Goal: Information Seeking & Learning: Learn about a topic

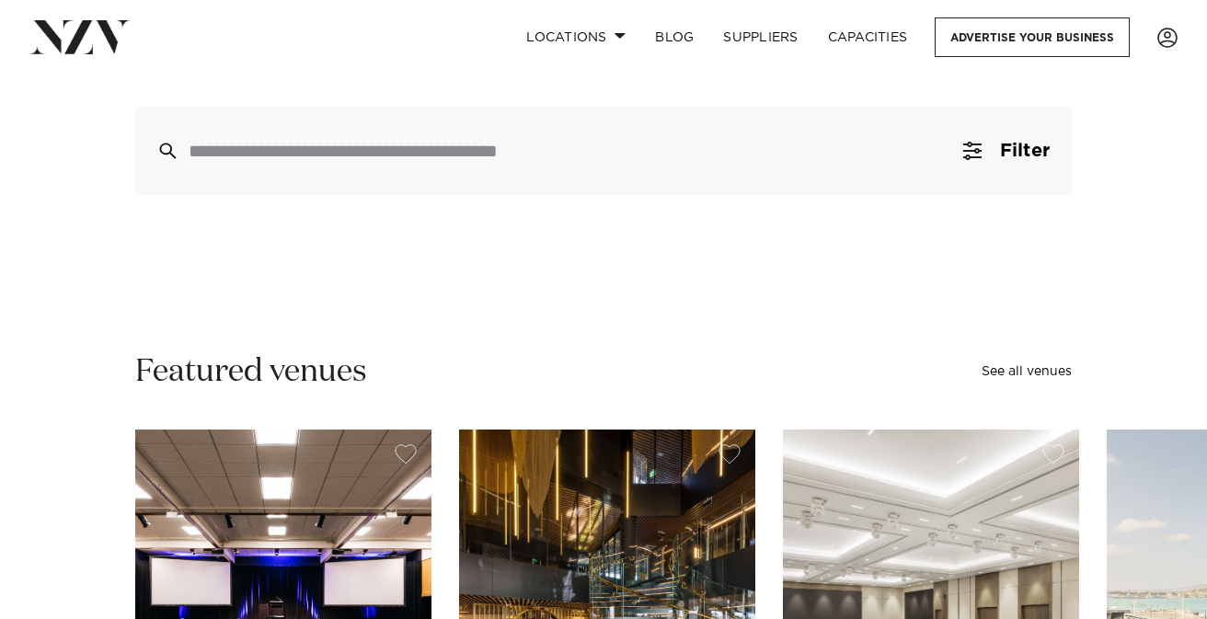
scroll to position [247, 0]
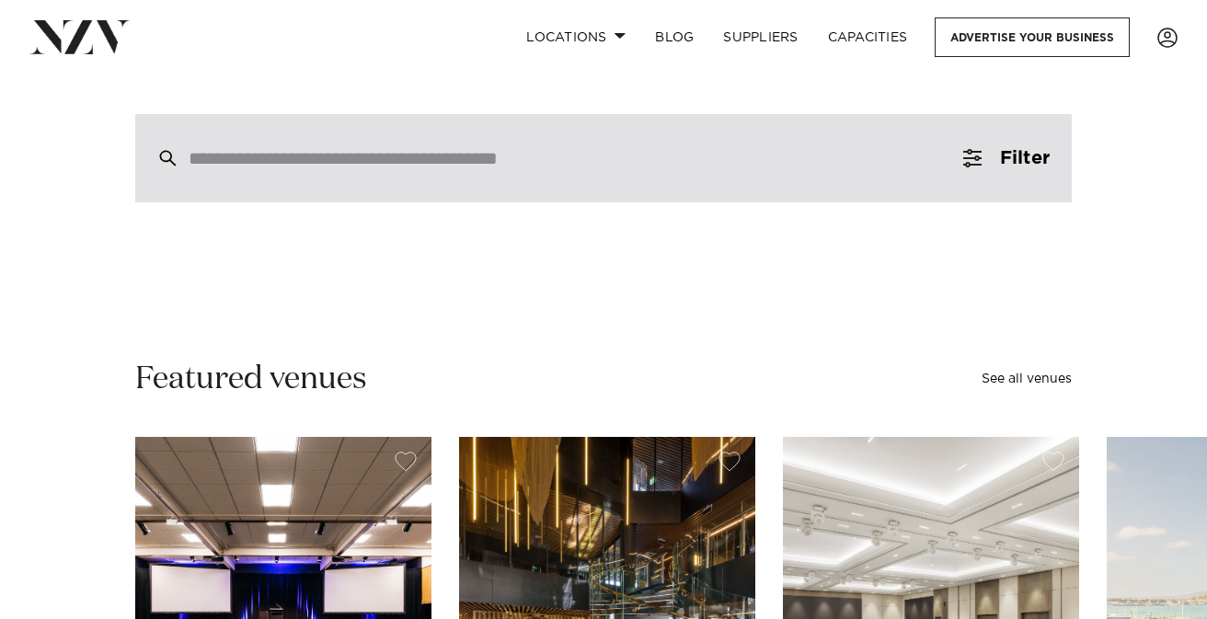
click at [359, 173] on div at bounding box center [603, 158] width 937 height 88
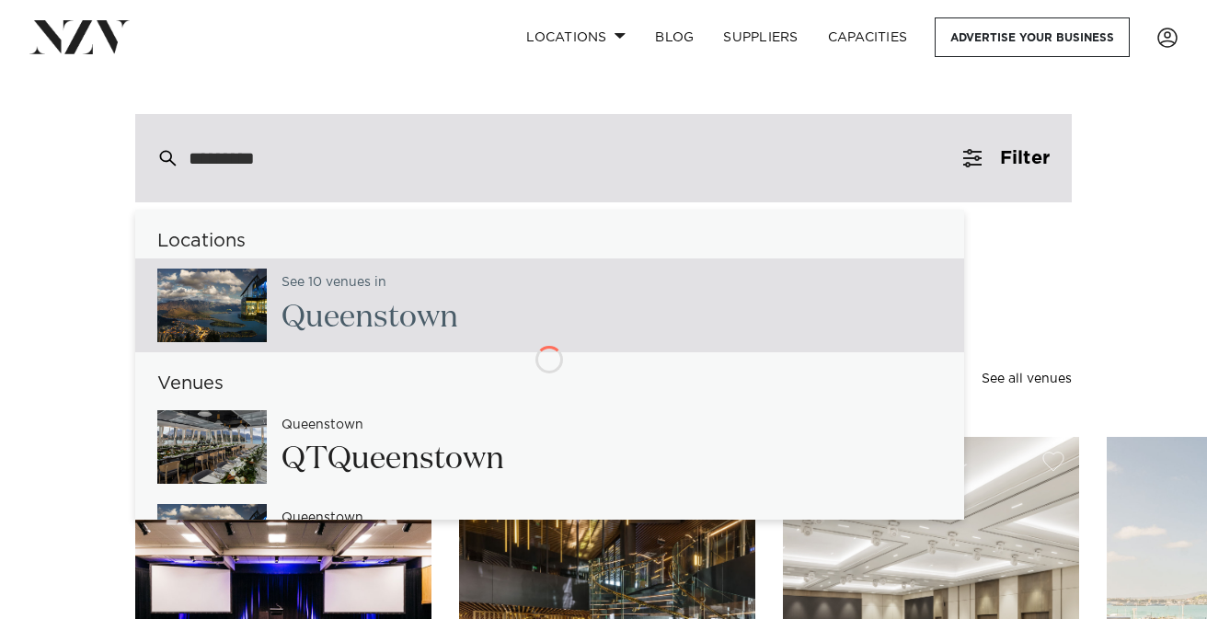
type input "**********"
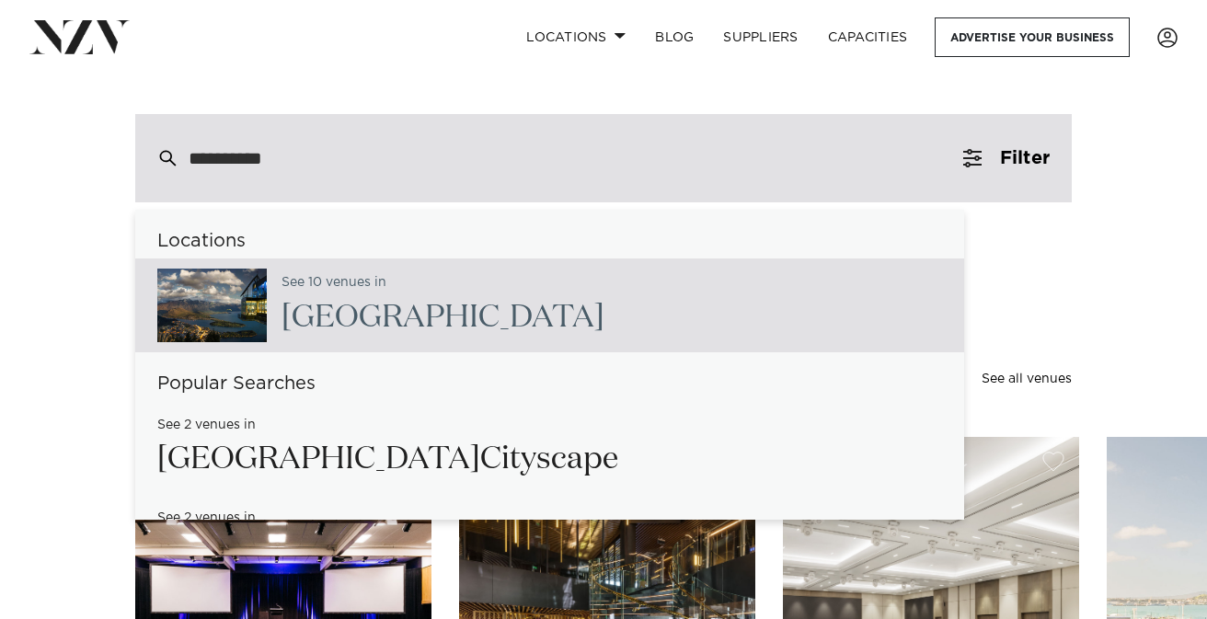
click at [365, 309] on span "[GEOGRAPHIC_DATA]" at bounding box center [443, 317] width 323 height 31
type input "**********"
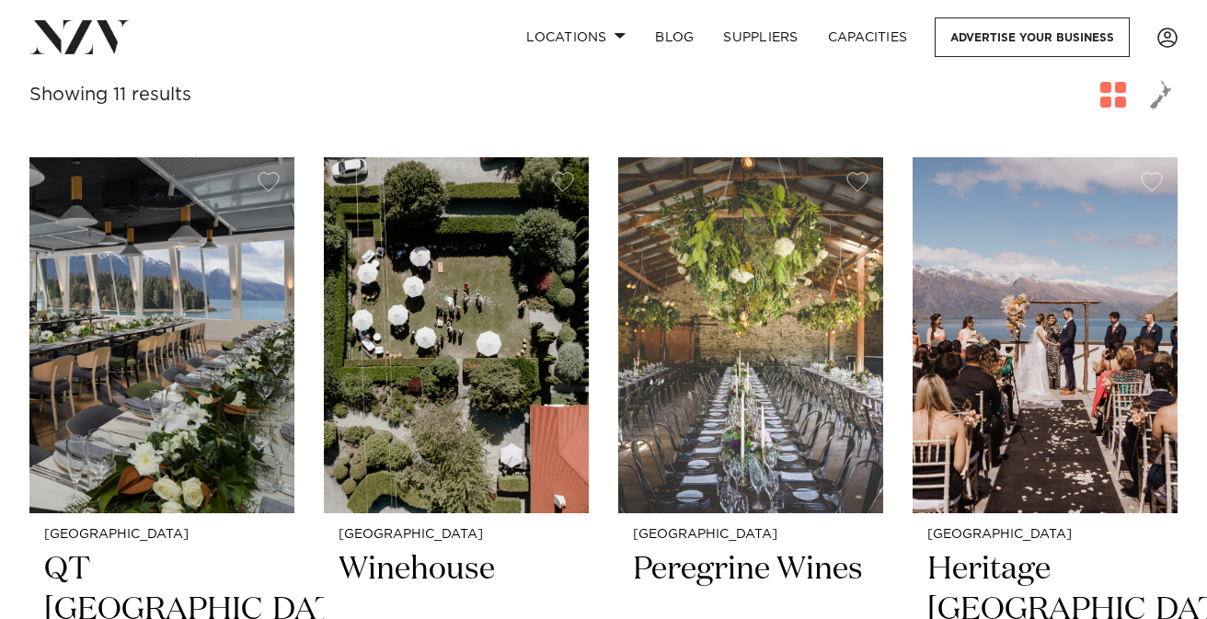
scroll to position [672, 0]
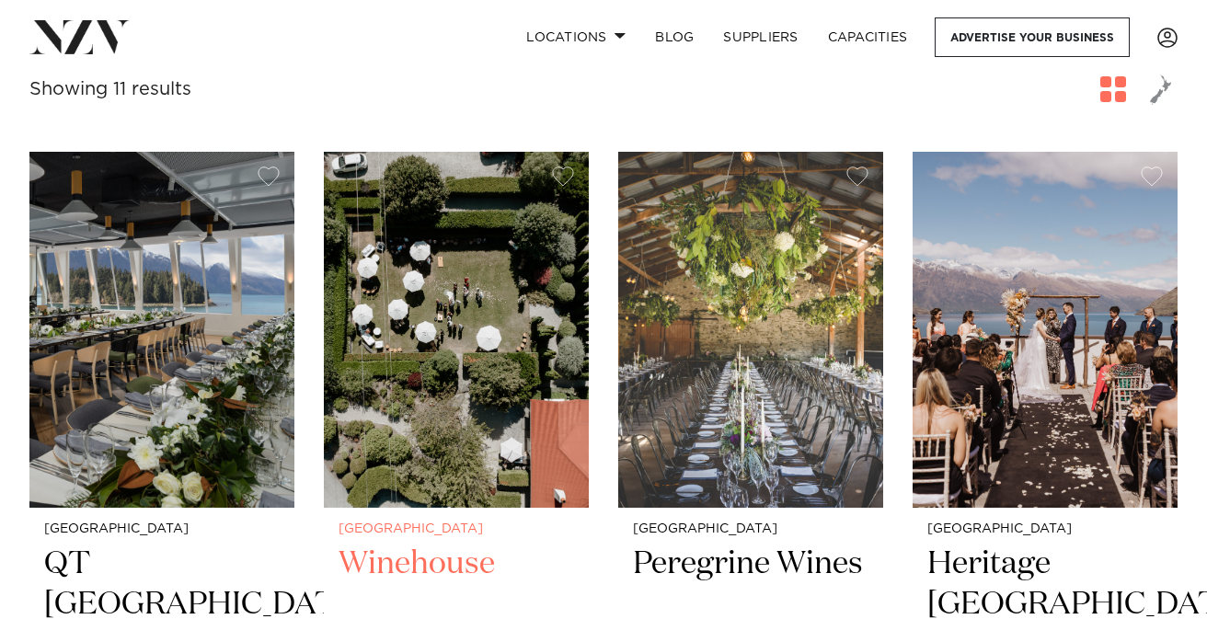
click at [417, 300] on img at bounding box center [456, 329] width 265 height 355
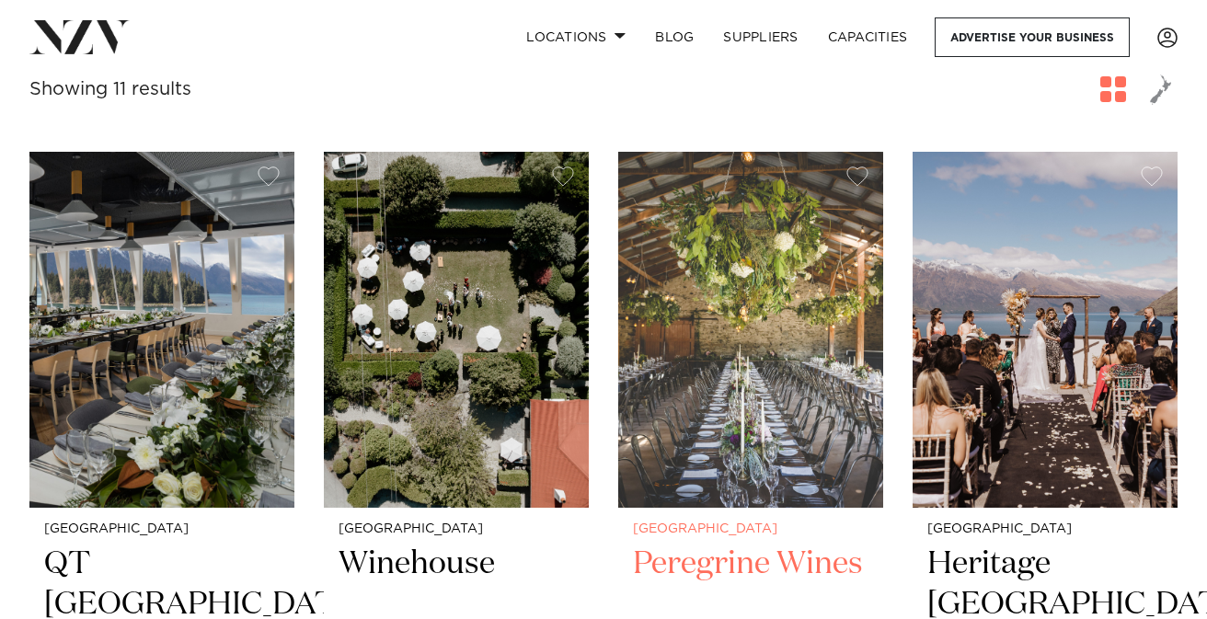
click at [711, 262] on img at bounding box center [750, 329] width 265 height 355
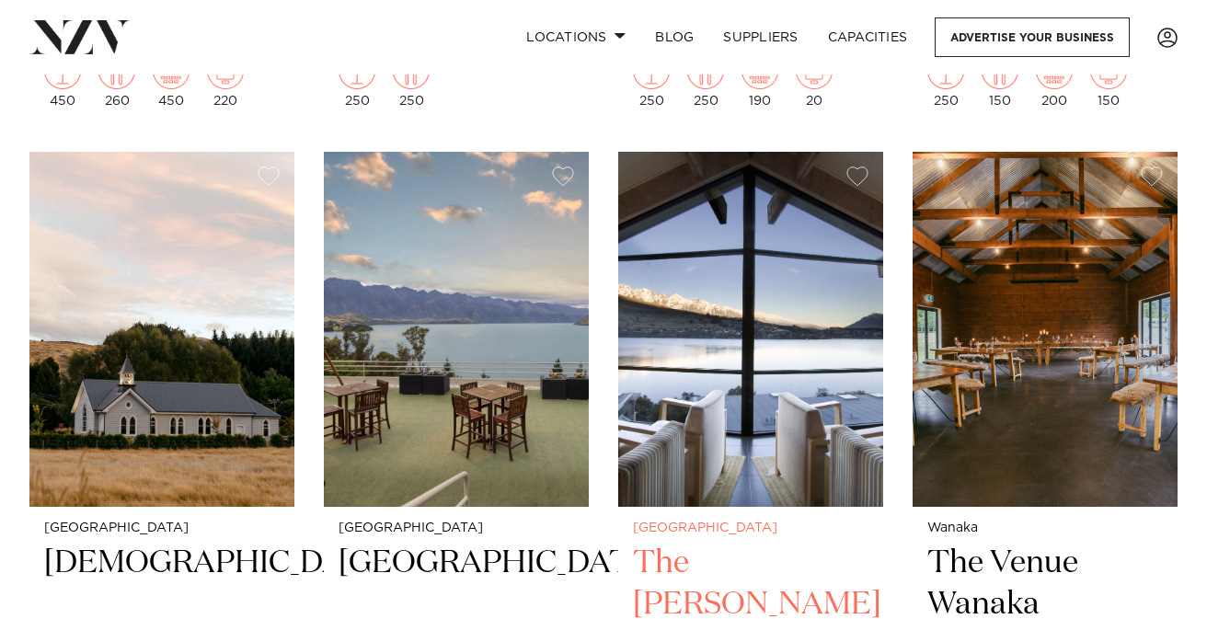
scroll to position [1430, 0]
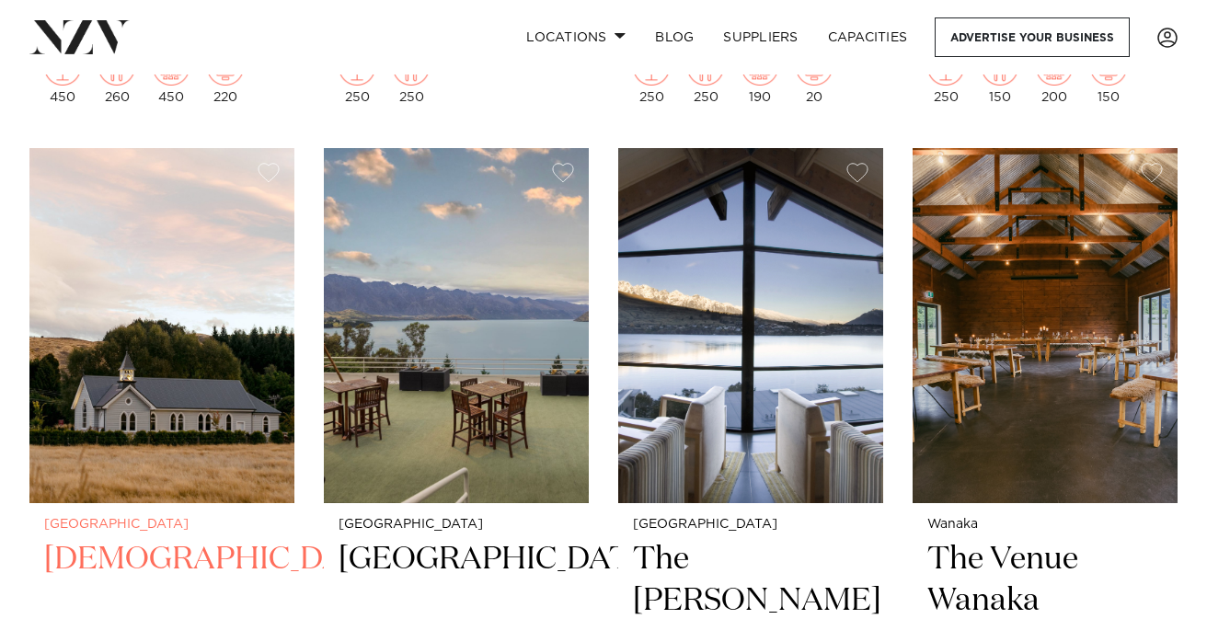
click at [199, 284] on img at bounding box center [161, 325] width 265 height 355
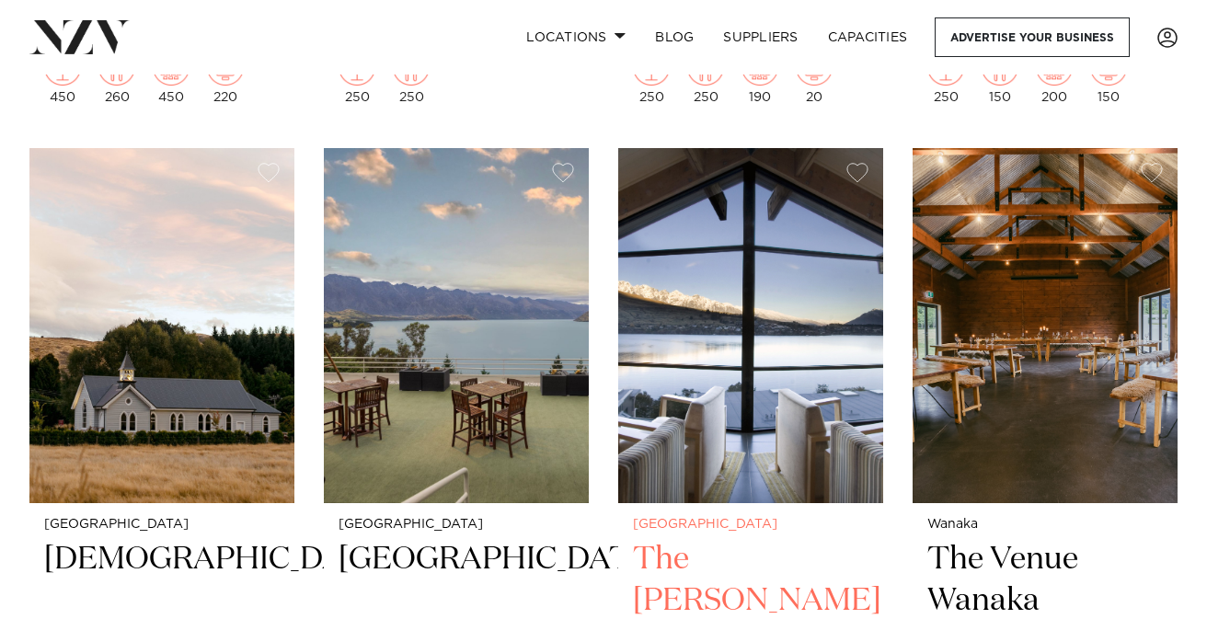
click at [784, 281] on img at bounding box center [750, 325] width 265 height 355
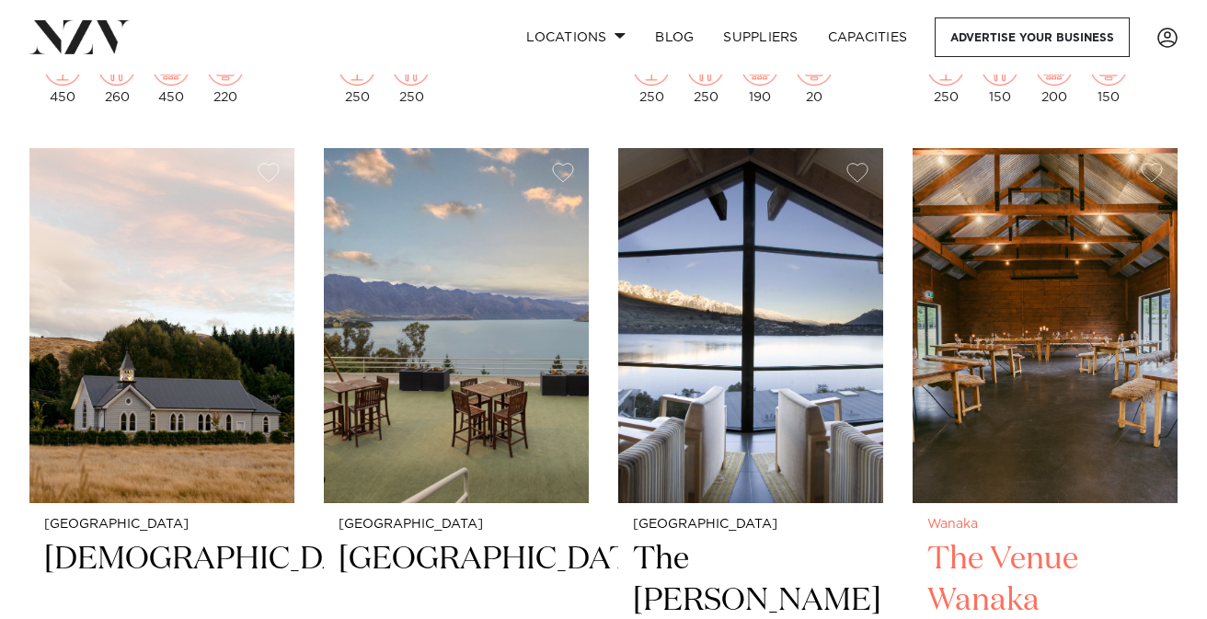
click at [1080, 350] on img at bounding box center [1045, 325] width 265 height 355
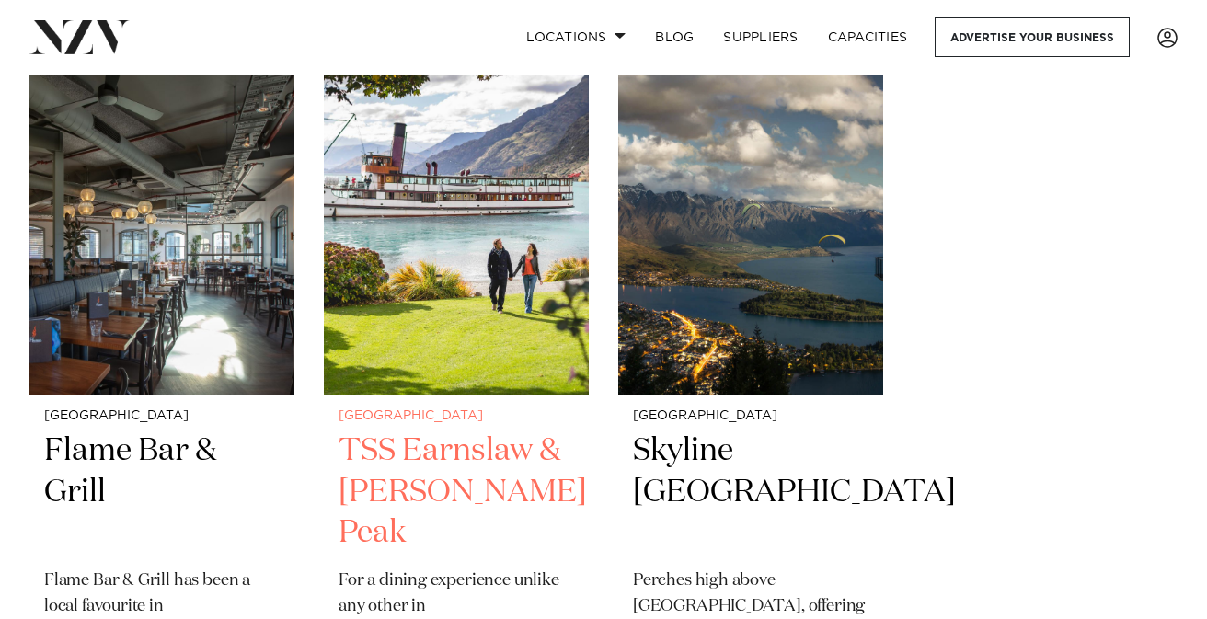
scroll to position [2307, 0]
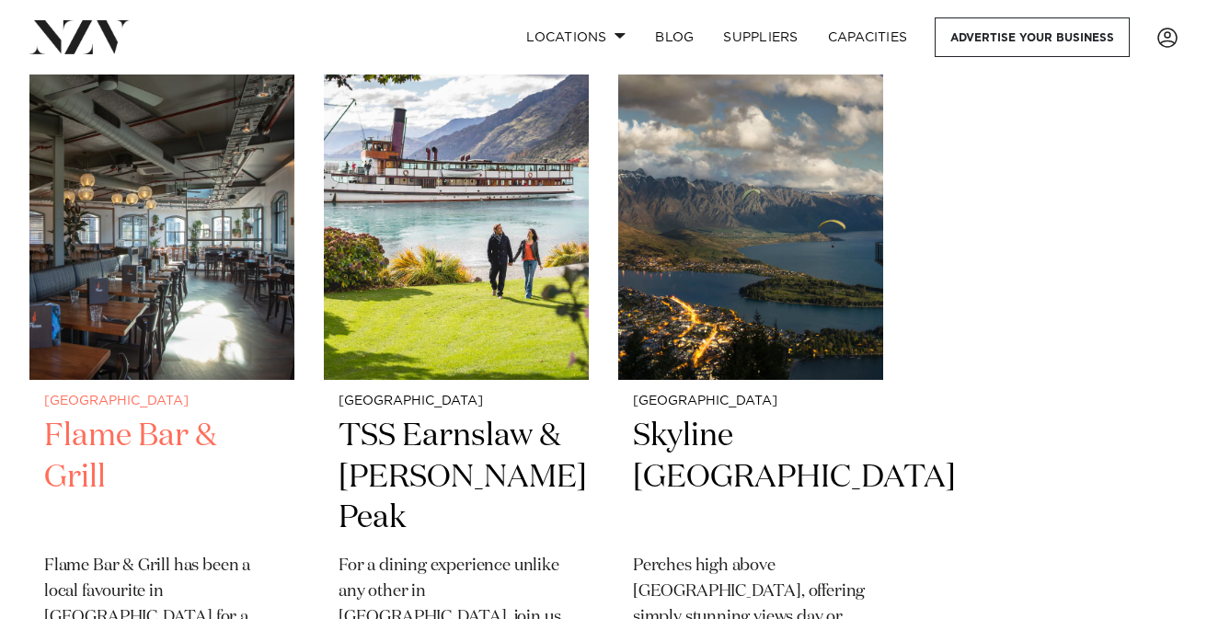
click at [190, 210] on img at bounding box center [161, 201] width 265 height 355
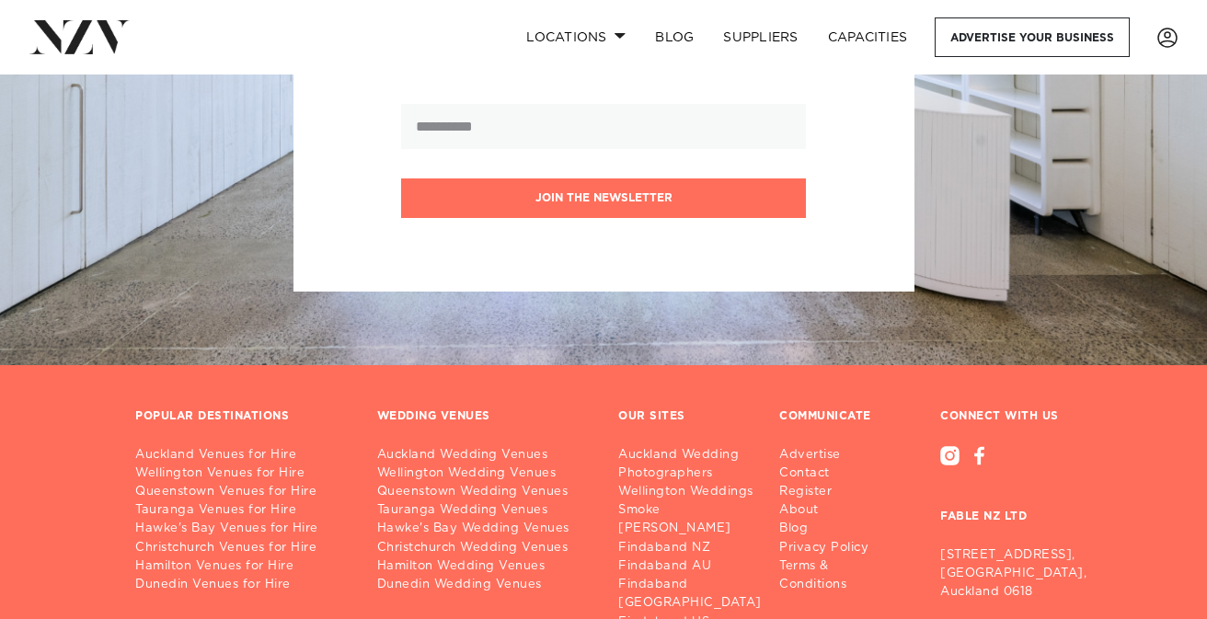
scroll to position [3413, 0]
click at [488, 482] on link "Queenstown Wedding Venues" at bounding box center [483, 491] width 213 height 18
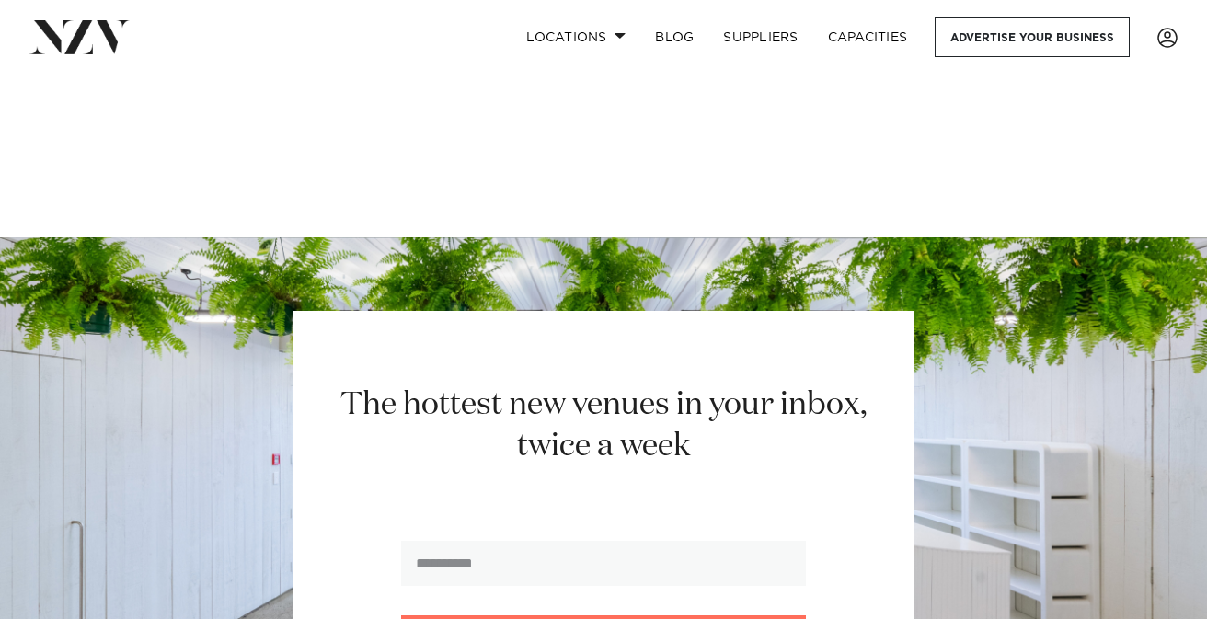
scroll to position [2919, 0]
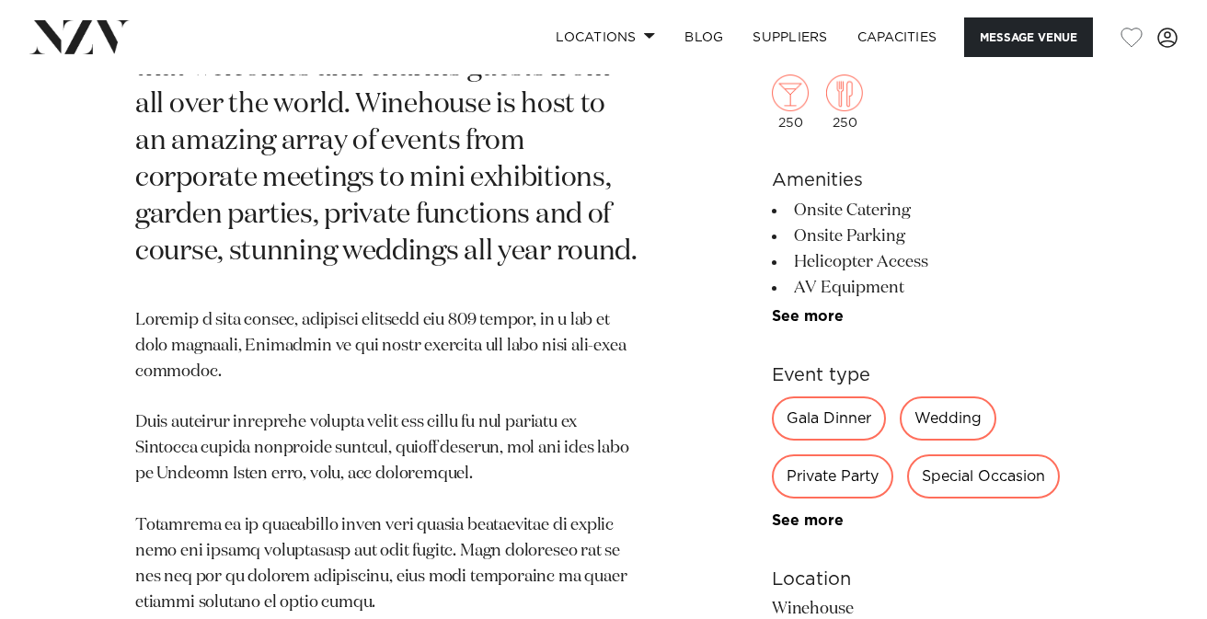
scroll to position [936, 0]
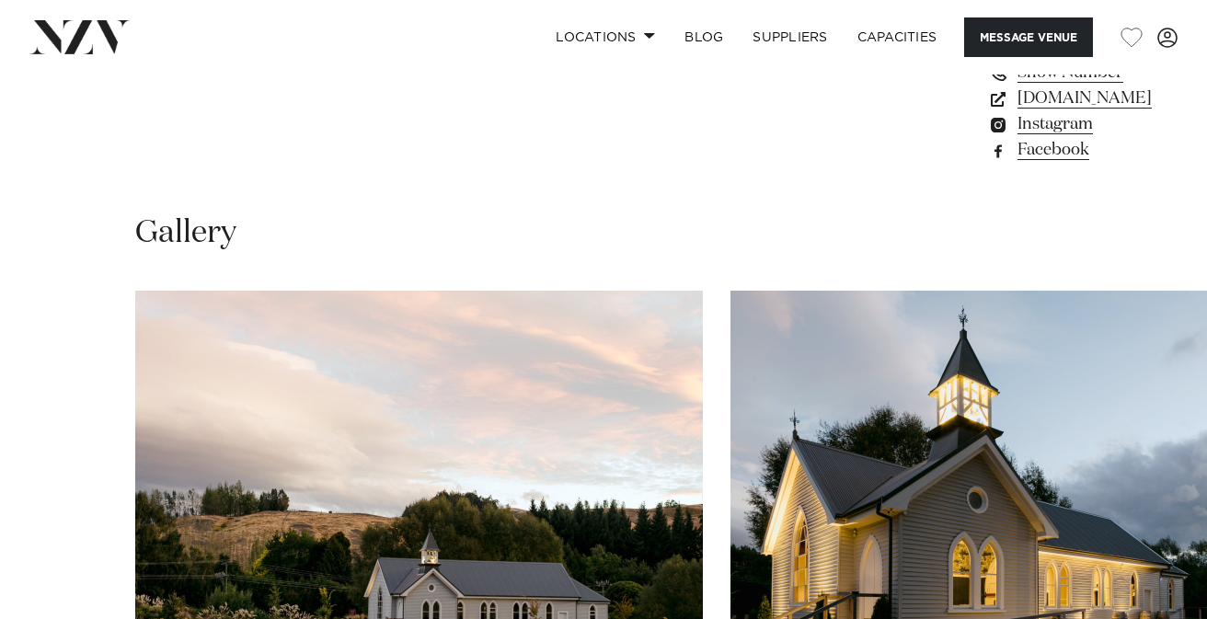
scroll to position [1551, 0]
click at [584, 409] on img "1 / 29" at bounding box center [419, 499] width 568 height 417
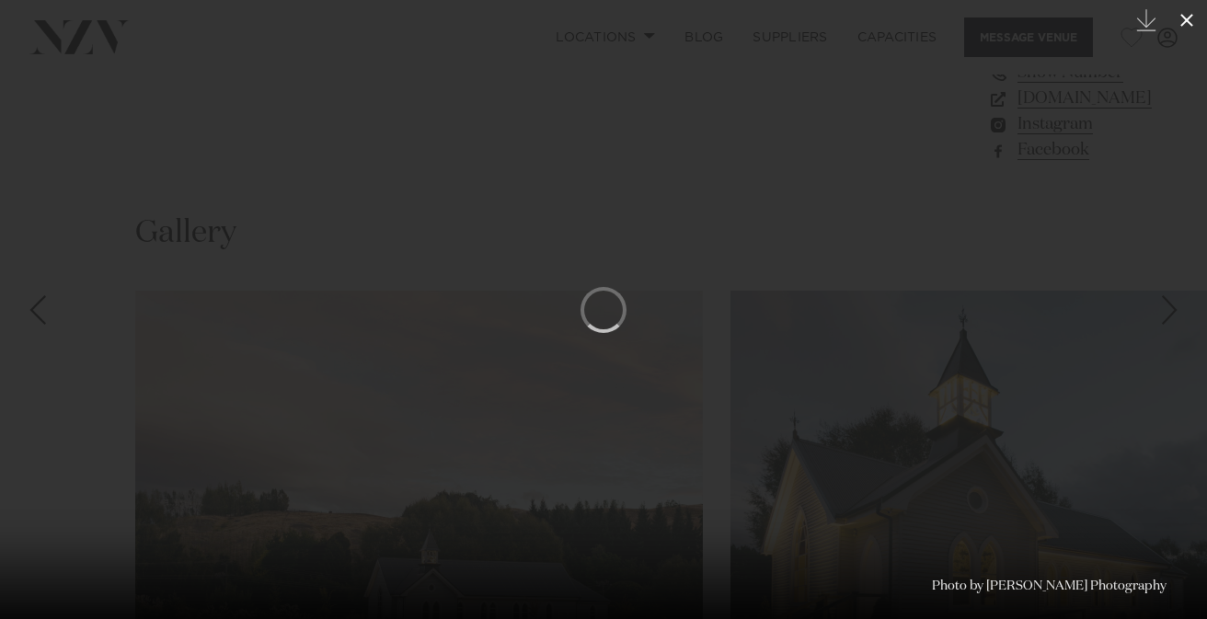
click at [1186, 19] on icon at bounding box center [1186, 20] width 13 height 13
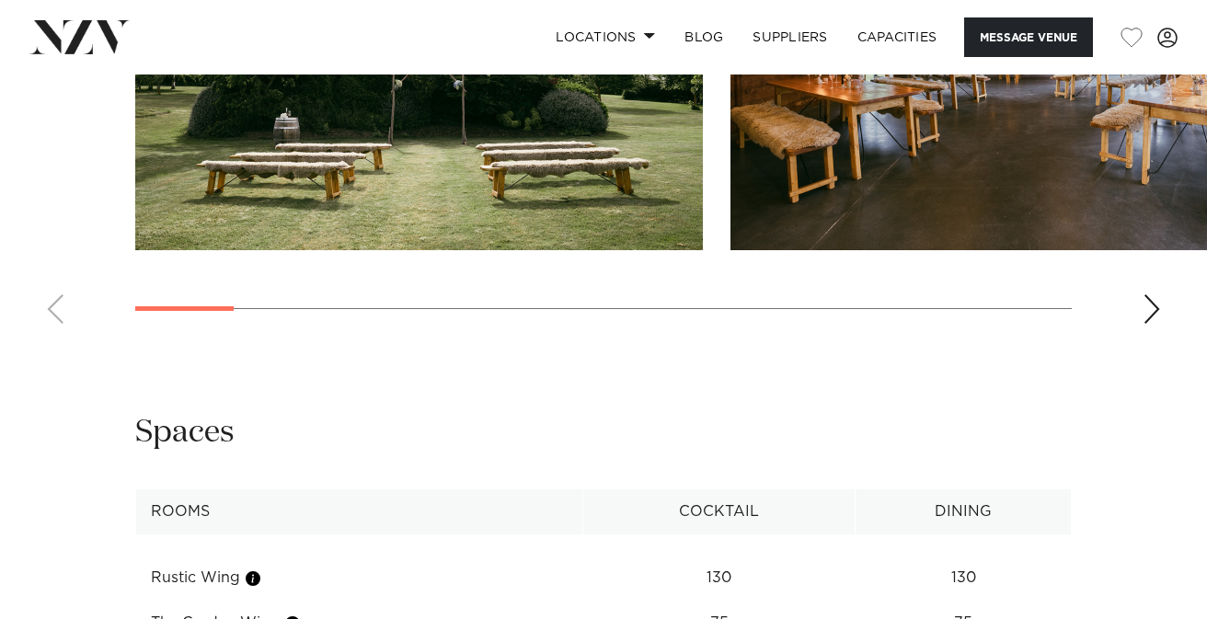
scroll to position [2565, 0]
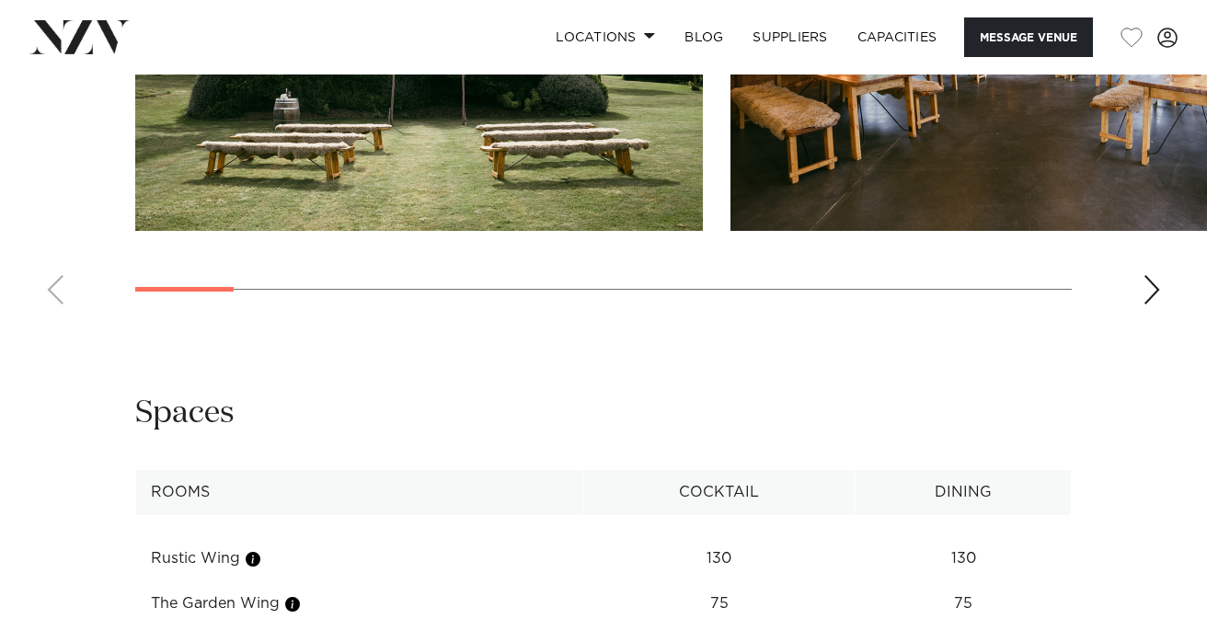
click at [1153, 275] on div "Next slide" at bounding box center [1152, 289] width 18 height 29
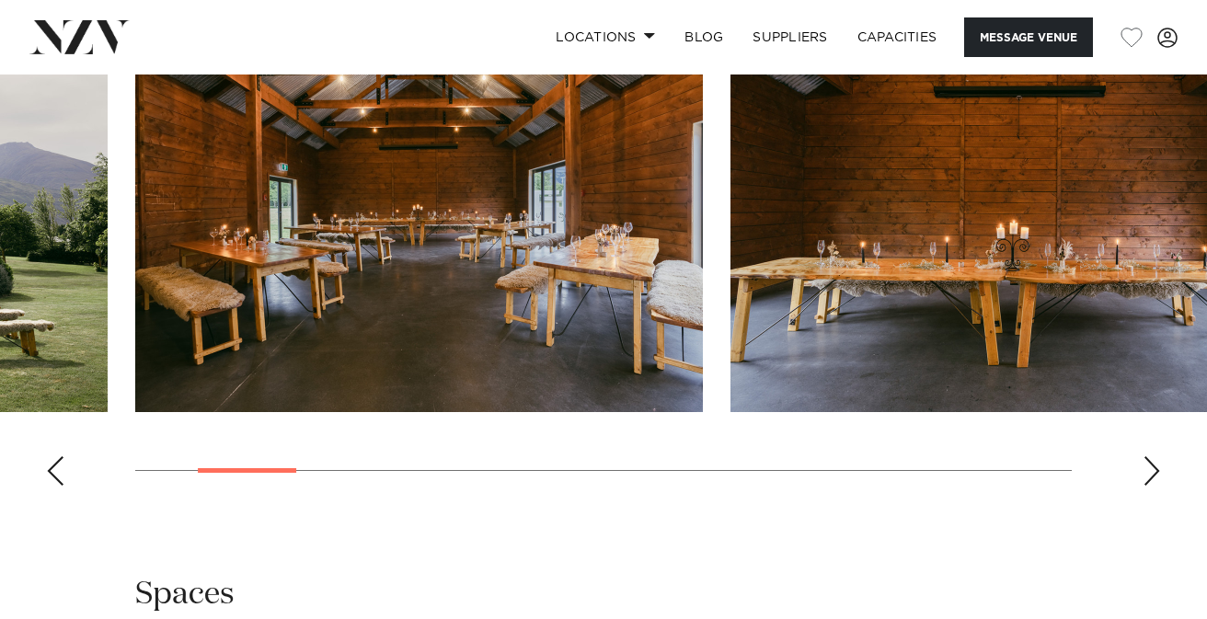
scroll to position [2378, 0]
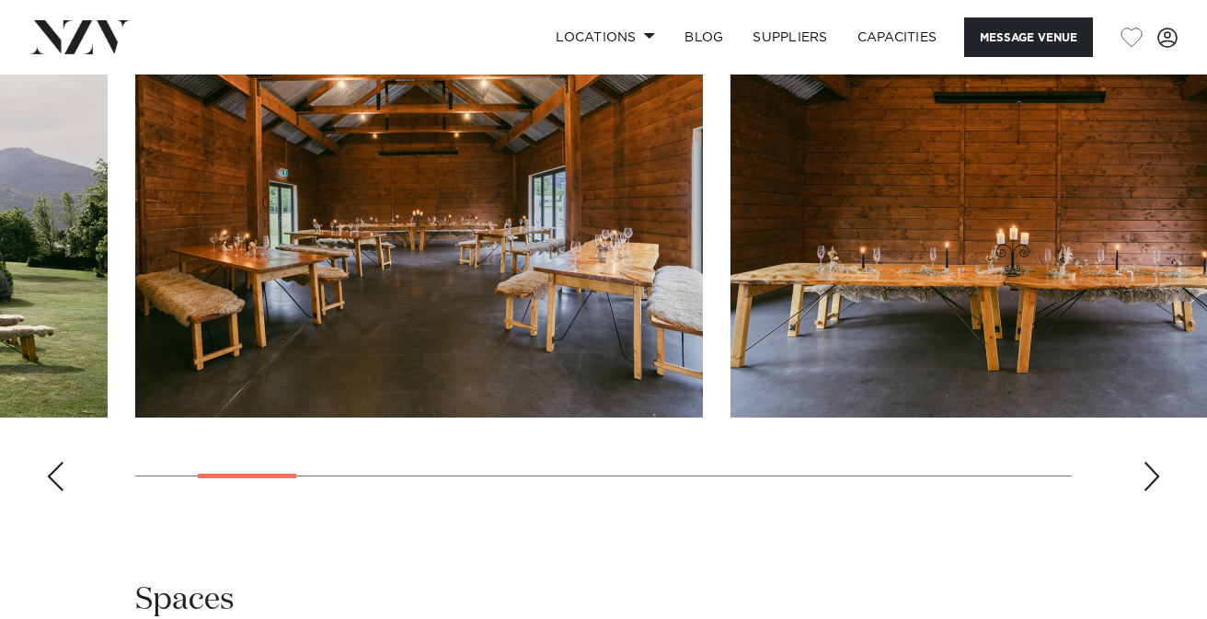
click at [1152, 462] on div "Next slide" at bounding box center [1152, 476] width 18 height 29
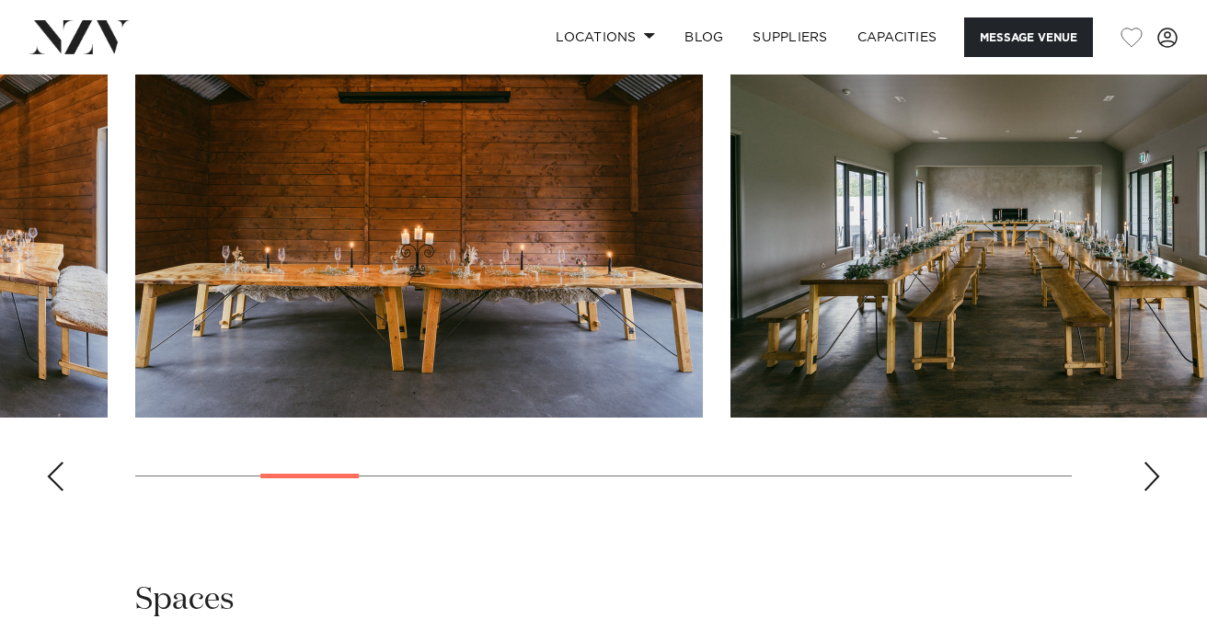
click at [1150, 462] on div "Next slide" at bounding box center [1152, 476] width 18 height 29
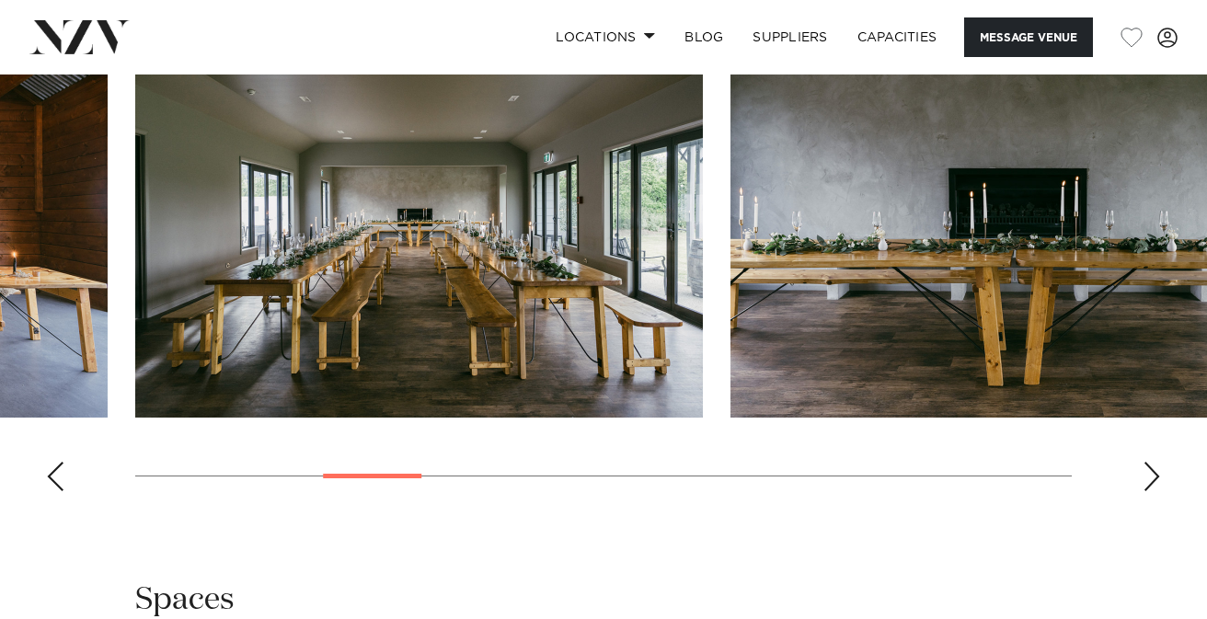
click at [1148, 462] on div "Next slide" at bounding box center [1152, 476] width 18 height 29
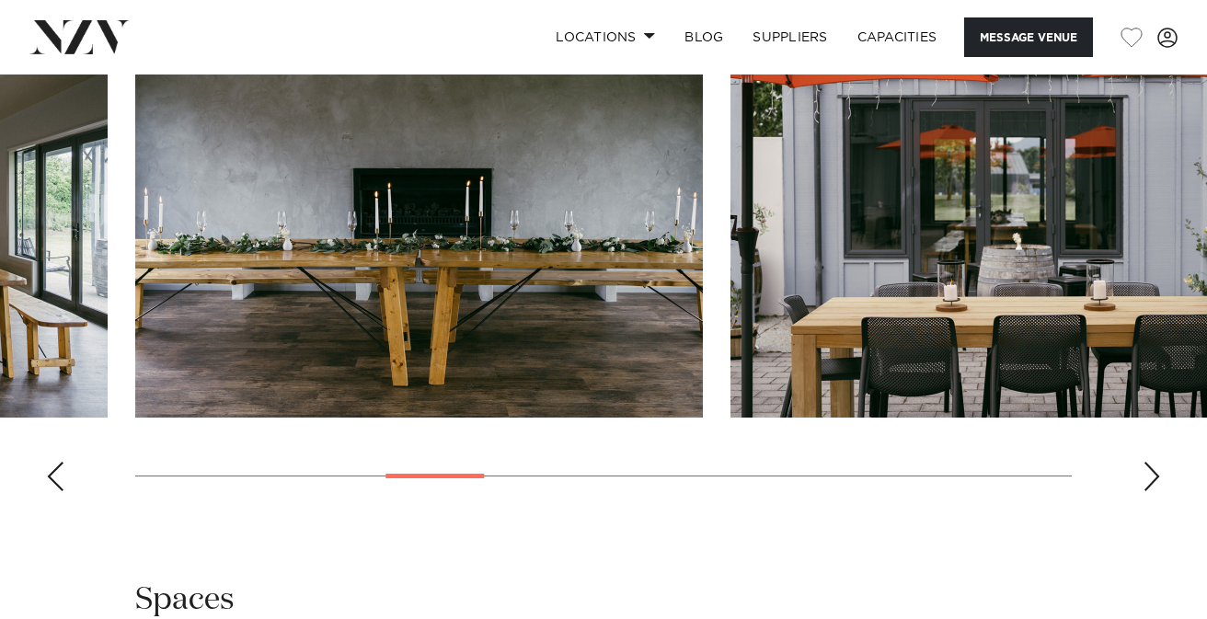
click at [1146, 462] on div "Next slide" at bounding box center [1152, 476] width 18 height 29
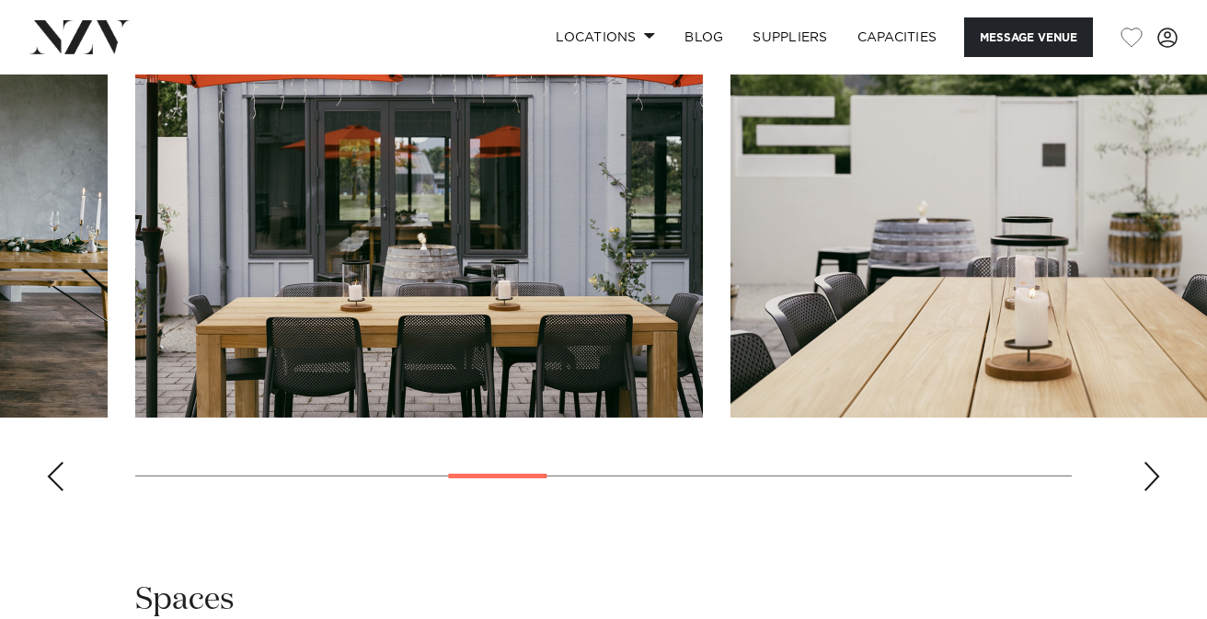
click at [1145, 462] on div "Next slide" at bounding box center [1152, 476] width 18 height 29
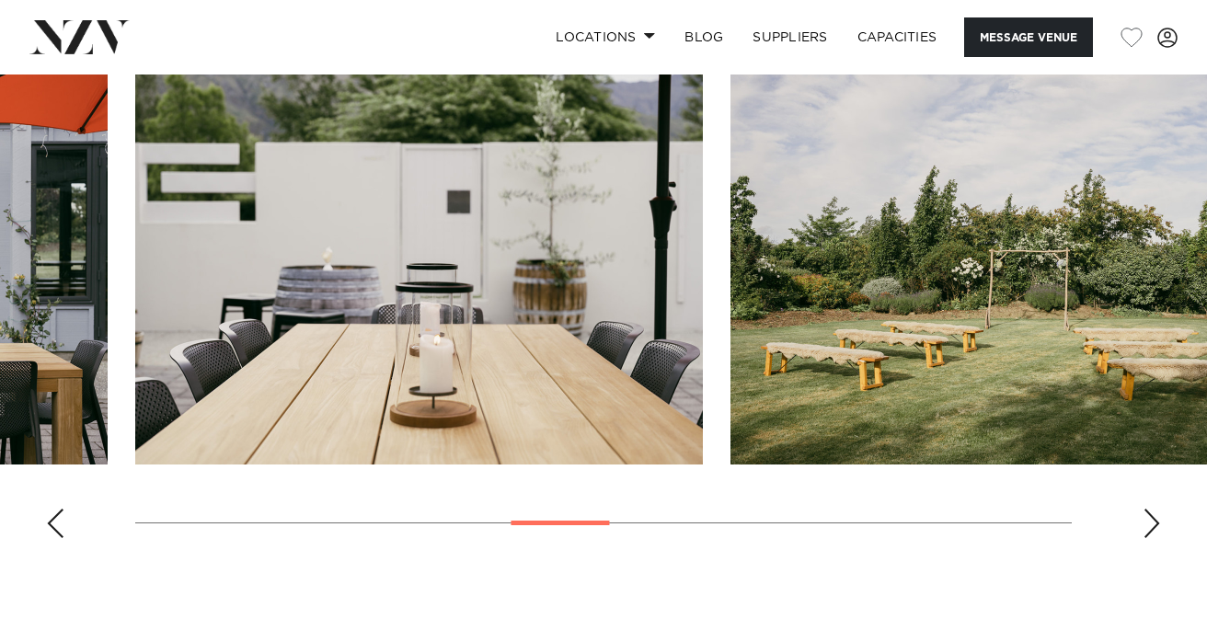
scroll to position [2305, 0]
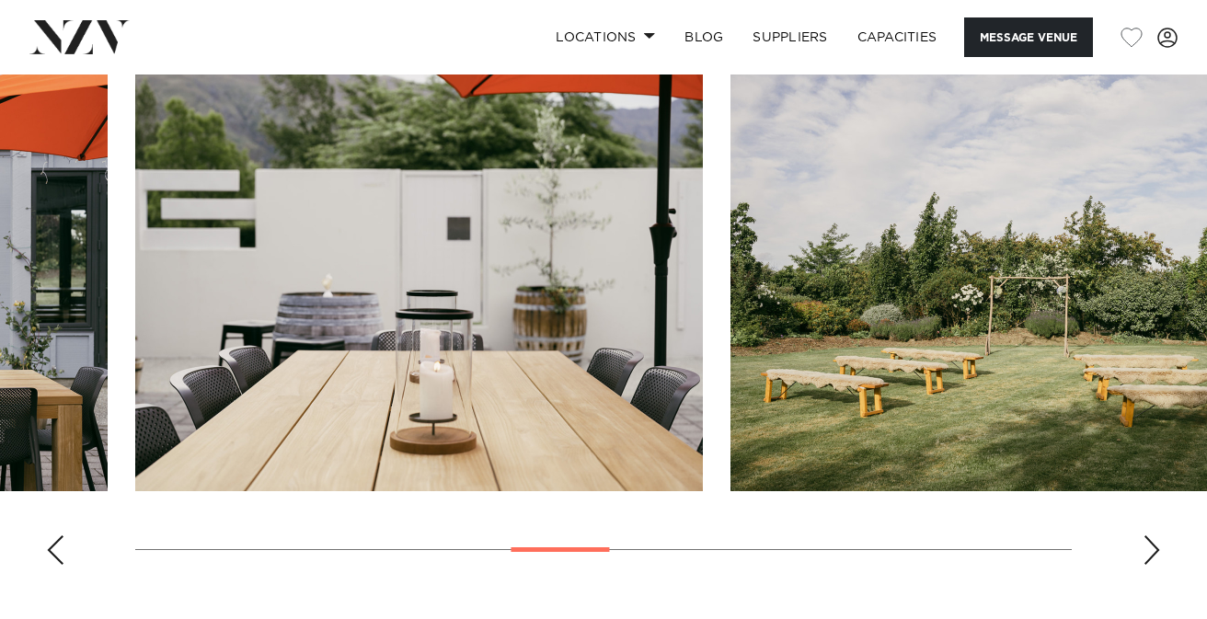
click at [1146, 535] on div "Next slide" at bounding box center [1152, 549] width 18 height 29
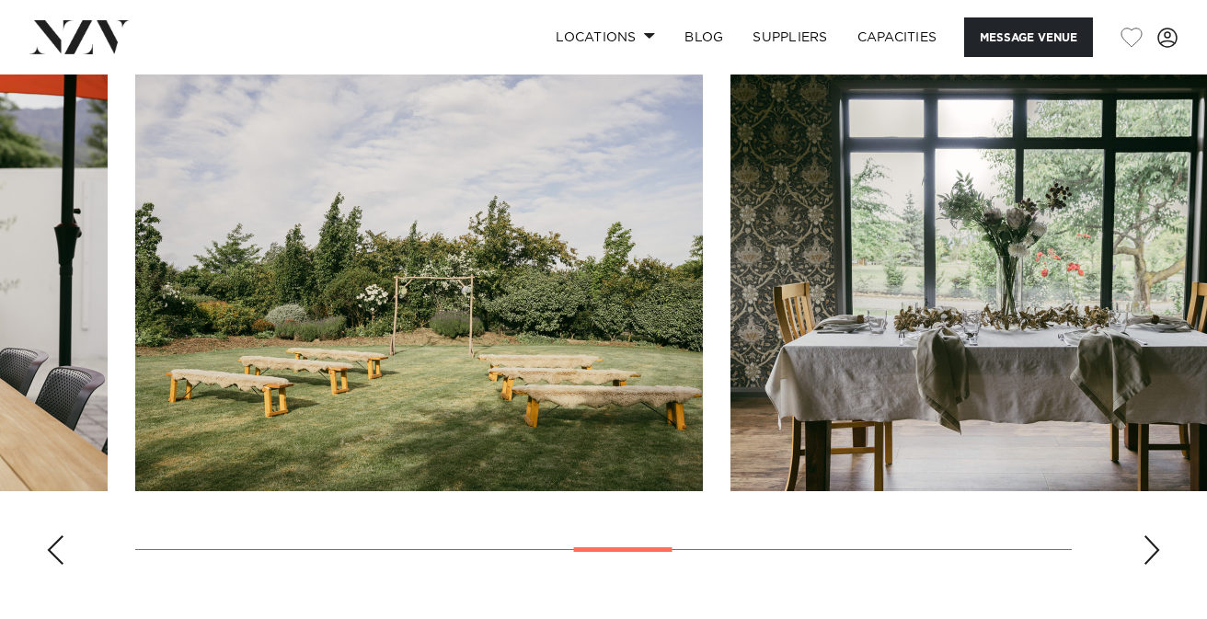
click at [1146, 535] on div "Next slide" at bounding box center [1152, 549] width 18 height 29
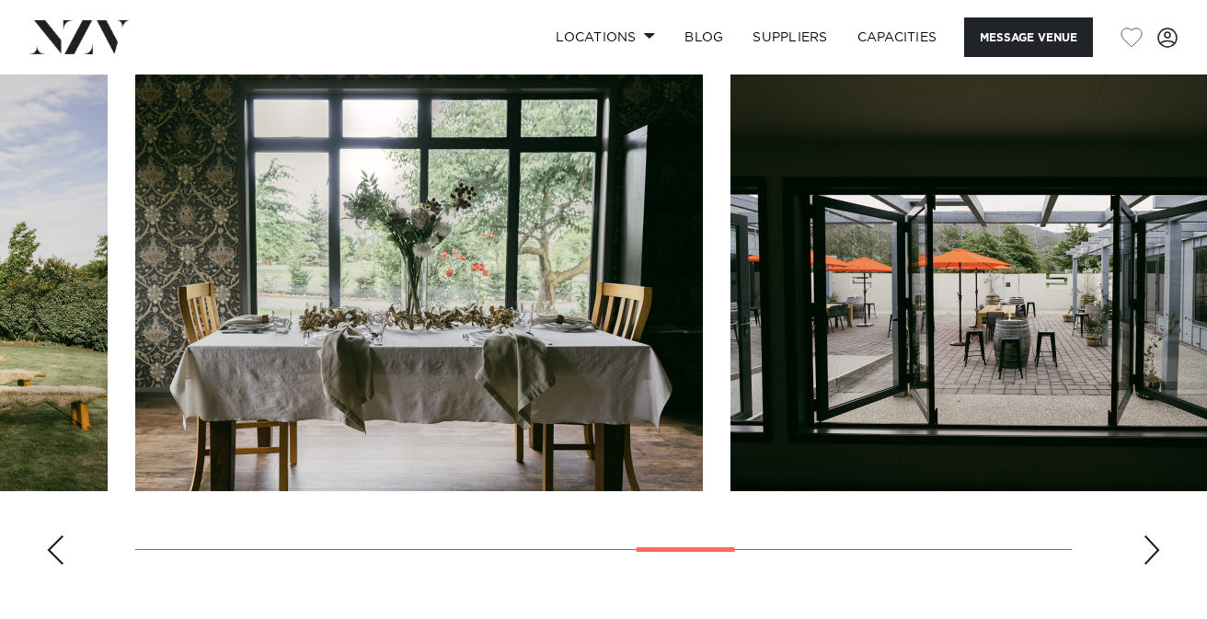
click at [1146, 535] on div "Next slide" at bounding box center [1152, 549] width 18 height 29
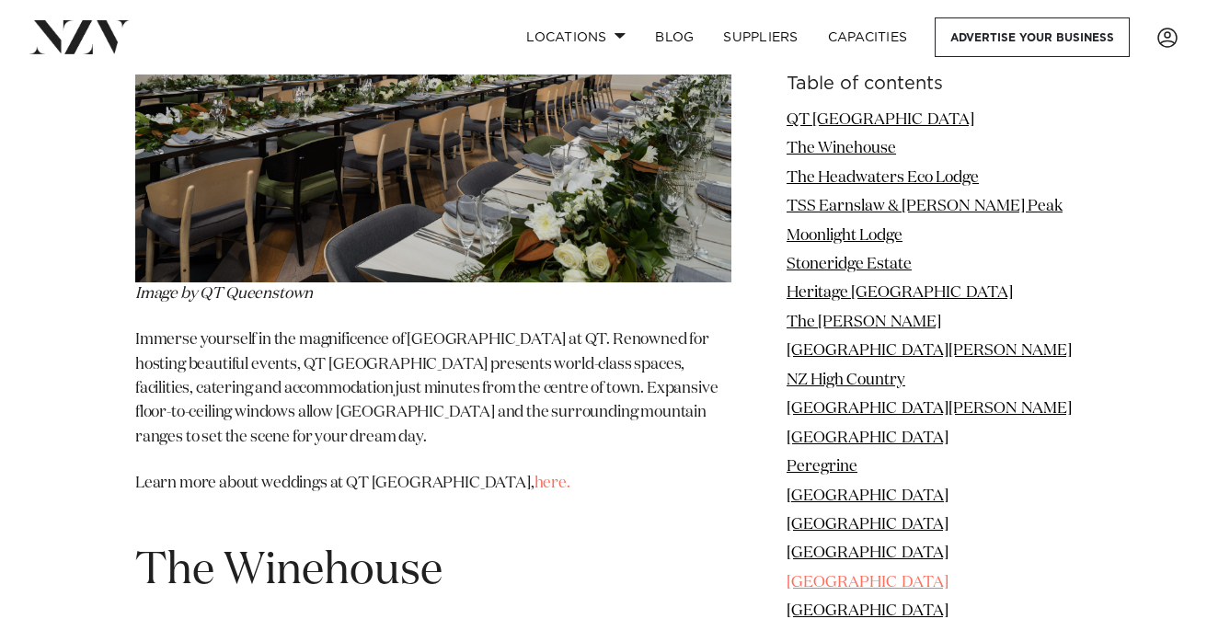
scroll to position [2568, 0]
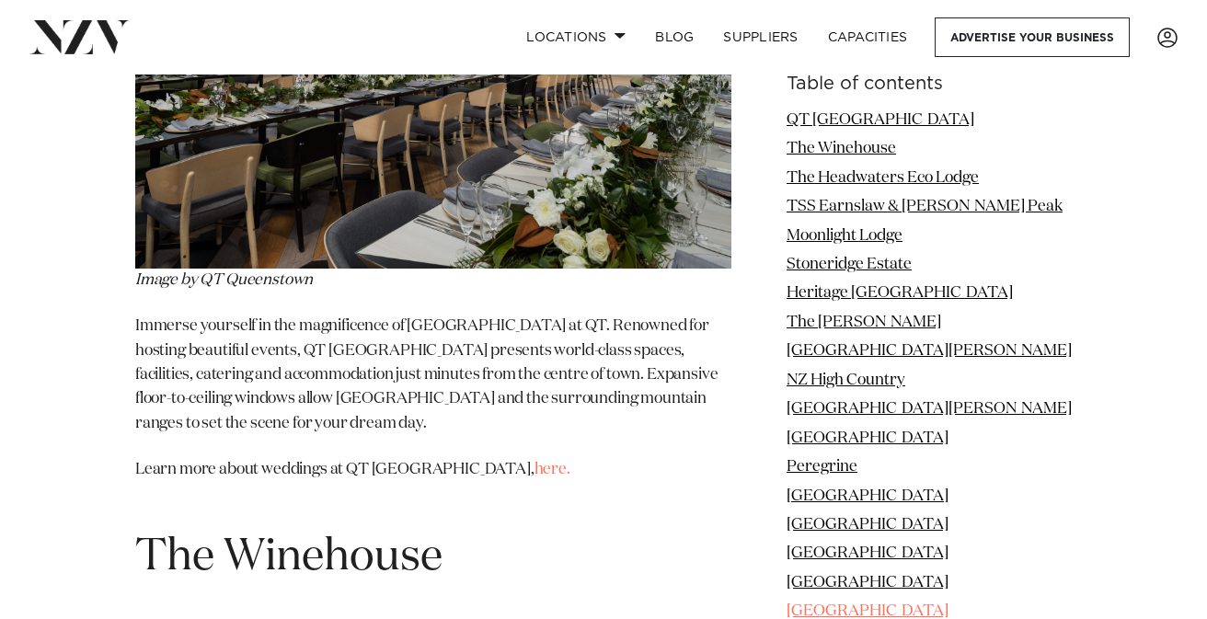
click at [909, 604] on link "[GEOGRAPHIC_DATA]" at bounding box center [868, 612] width 162 height 16
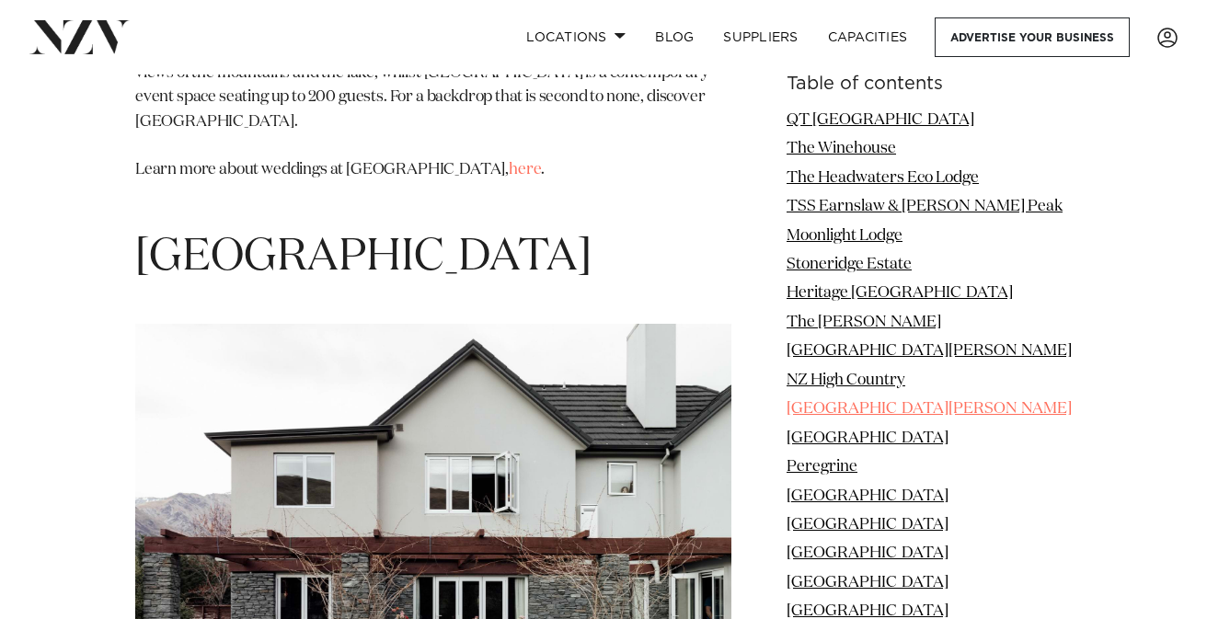
click at [890, 408] on link "[GEOGRAPHIC_DATA][PERSON_NAME]" at bounding box center [929, 409] width 285 height 16
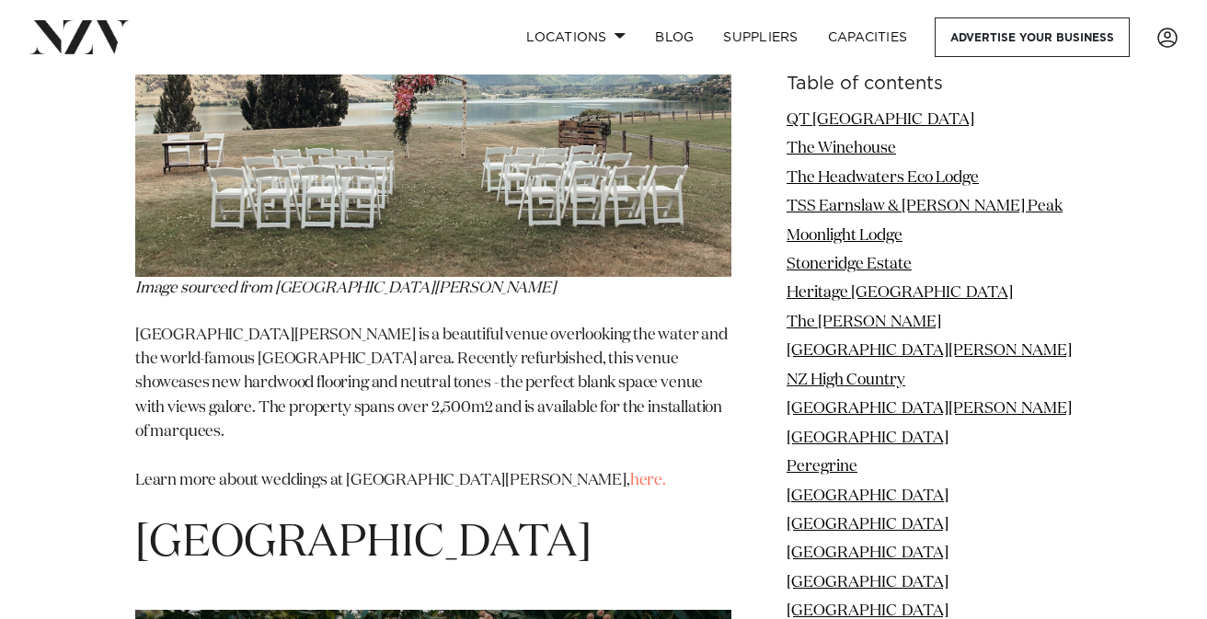
scroll to position [10318, 0]
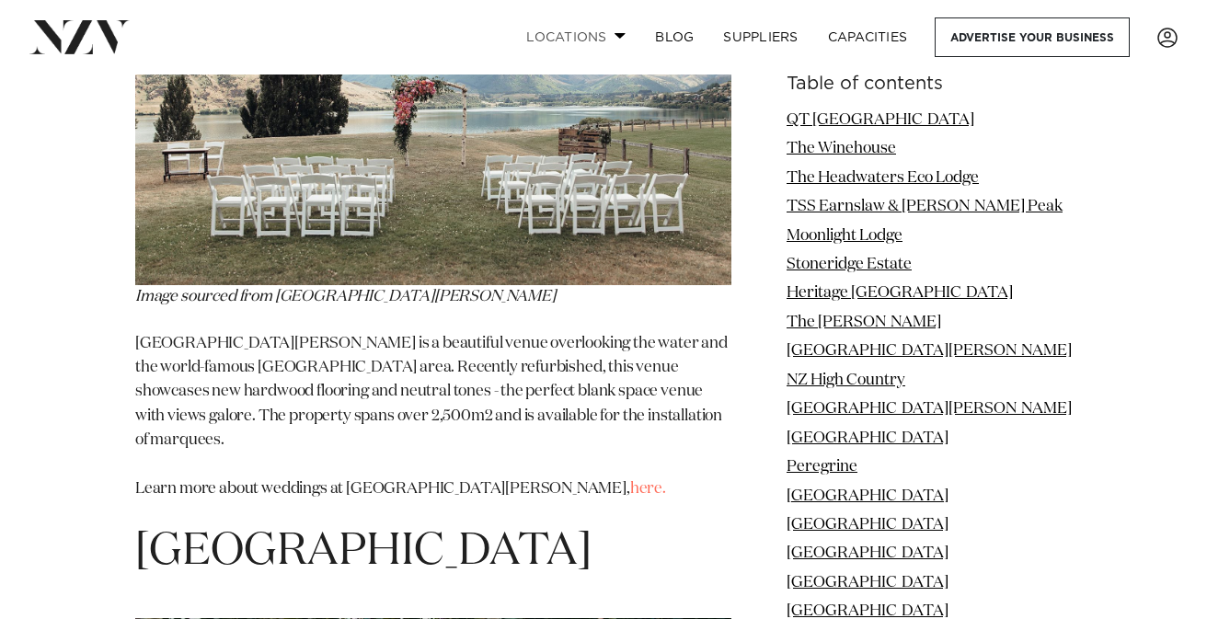
click at [594, 35] on link "Locations" at bounding box center [576, 37] width 129 height 40
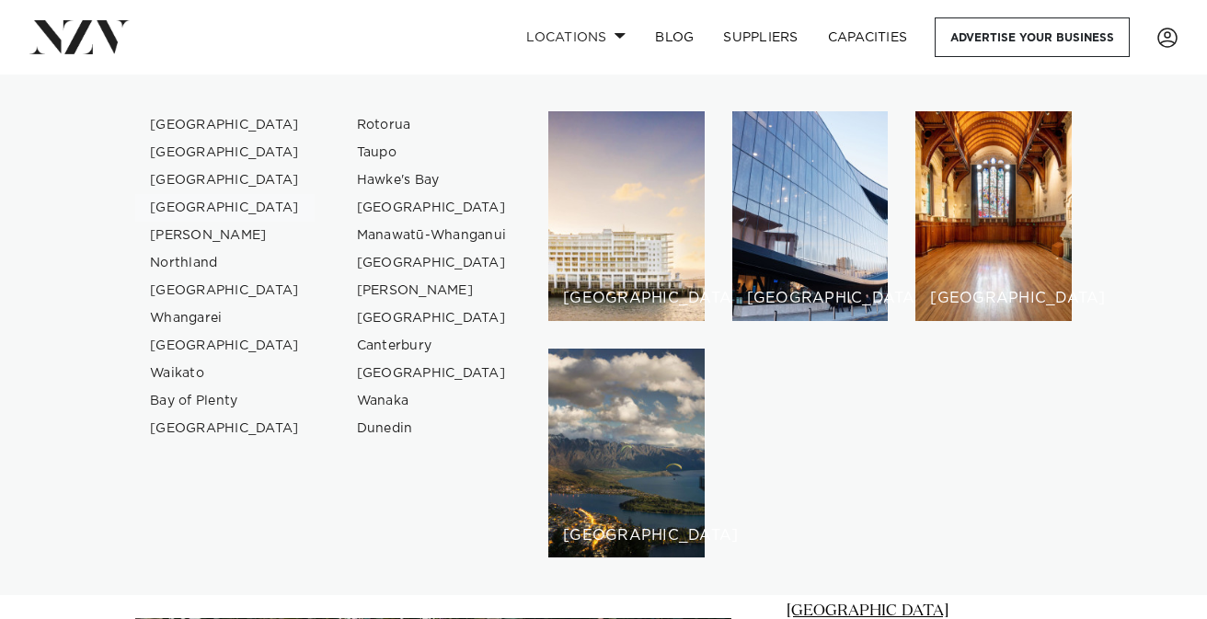
click at [218, 204] on link "[GEOGRAPHIC_DATA]" at bounding box center [224, 208] width 179 height 28
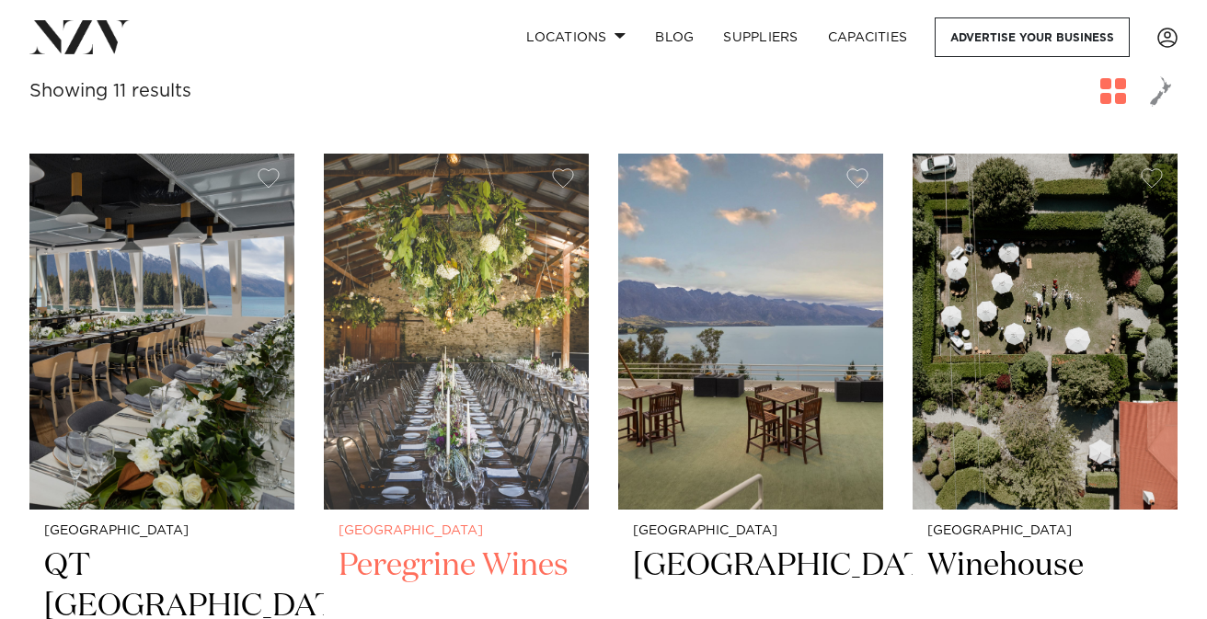
scroll to position [677, 0]
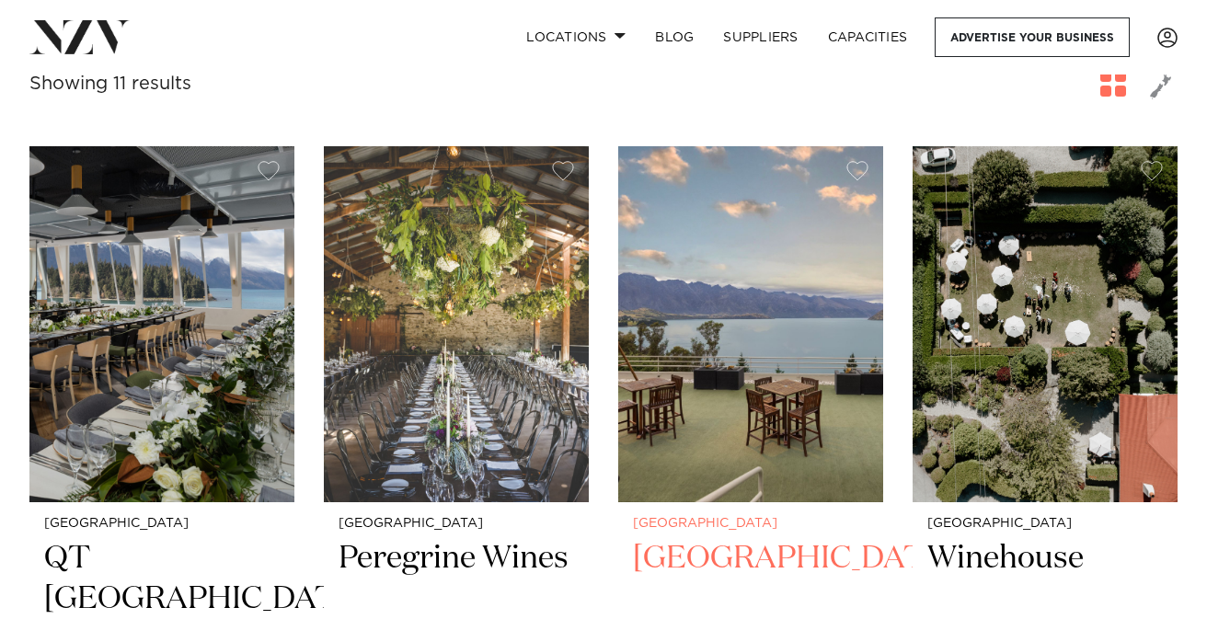
click at [738, 335] on img at bounding box center [750, 323] width 265 height 355
